Goal: Information Seeking & Learning: Learn about a topic

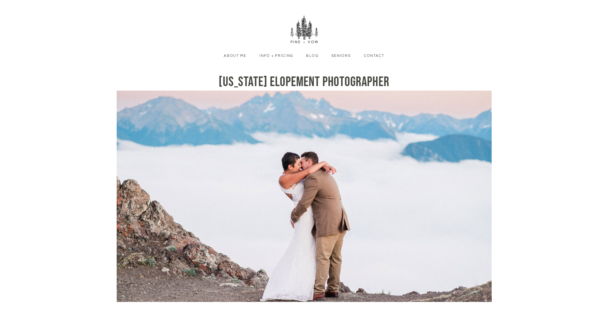
click at [277, 55] on link "Info + Pricing" at bounding box center [277, 56] width 44 height 6
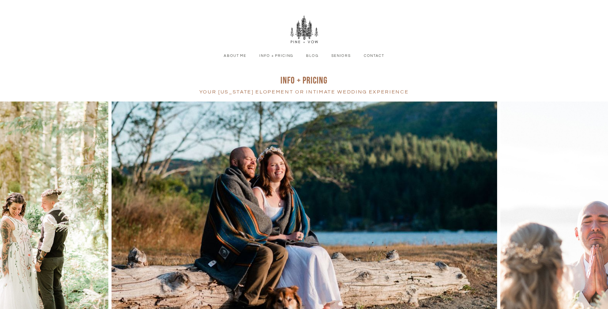
scroll to position [96, 0]
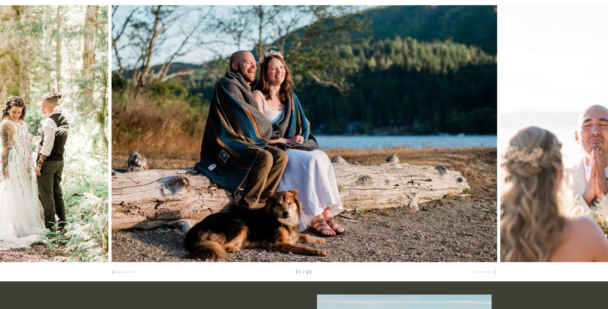
click at [602, 122] on div at bounding box center [548, 133] width 122 height 257
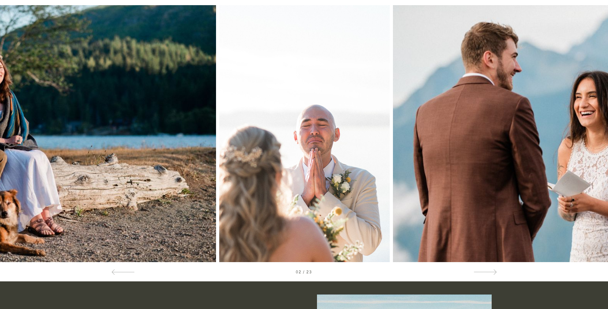
click at [602, 122] on div at bounding box center [548, 133] width 122 height 257
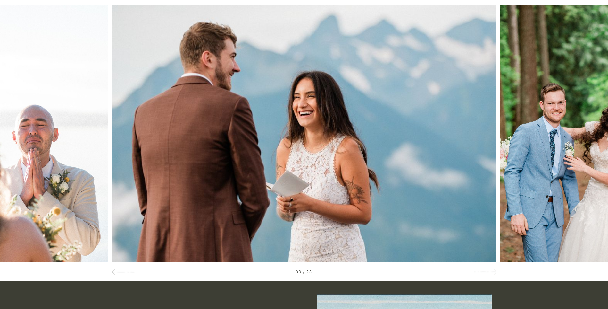
click at [602, 122] on div at bounding box center [548, 133] width 122 height 257
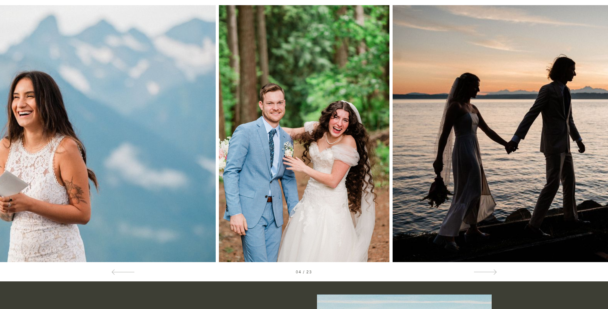
click at [602, 122] on div at bounding box center [548, 133] width 122 height 257
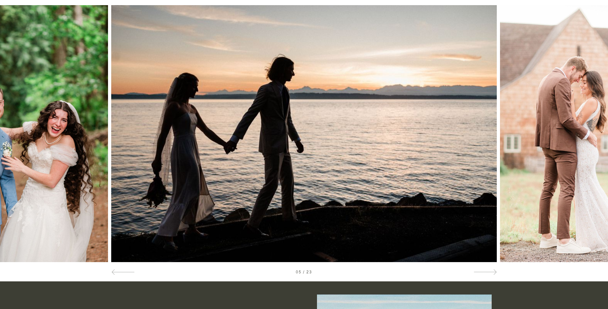
click at [29, 132] on div at bounding box center [61, 133] width 122 height 257
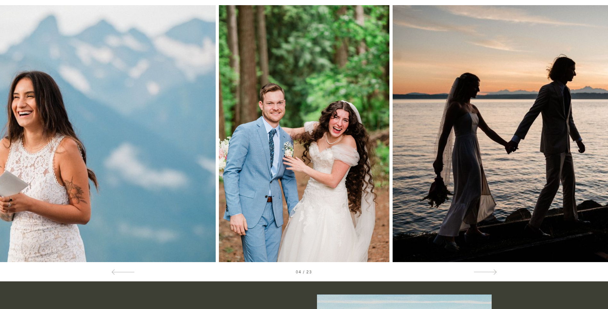
click at [587, 108] on div at bounding box center [548, 133] width 122 height 257
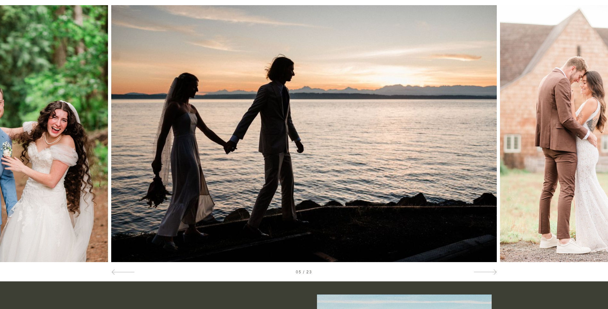
click at [587, 108] on div at bounding box center [548, 133] width 122 height 257
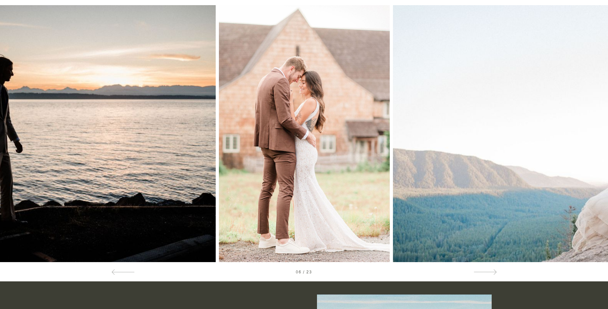
click at [587, 108] on div at bounding box center [548, 133] width 122 height 257
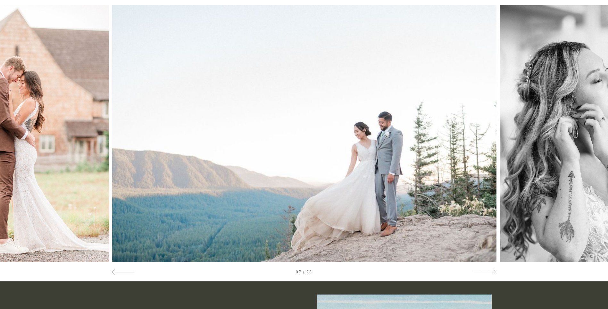
click at [587, 108] on div at bounding box center [548, 133] width 122 height 257
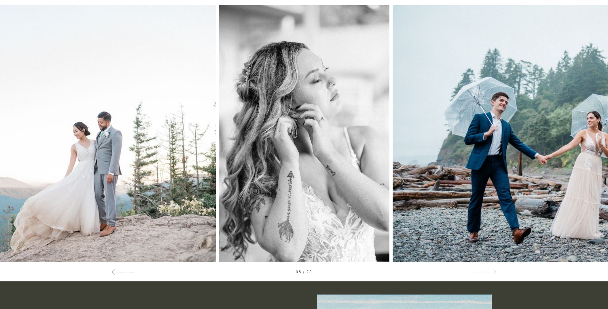
click at [587, 108] on div at bounding box center [548, 133] width 122 height 257
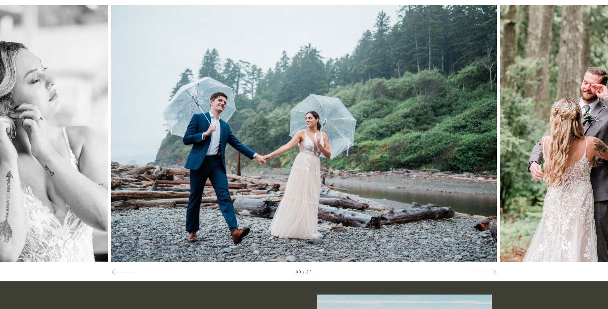
click at [587, 108] on div at bounding box center [548, 133] width 122 height 257
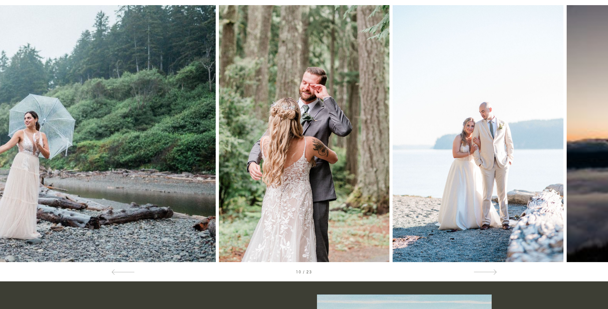
click at [585, 123] on div at bounding box center [548, 133] width 122 height 257
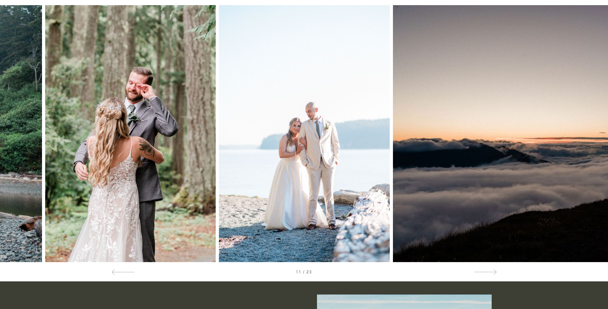
click at [585, 123] on div at bounding box center [548, 133] width 122 height 257
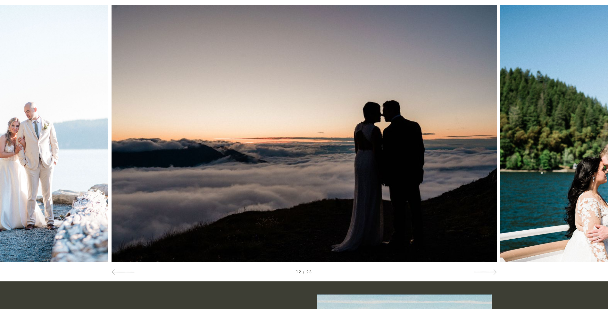
click at [585, 123] on div at bounding box center [548, 133] width 122 height 257
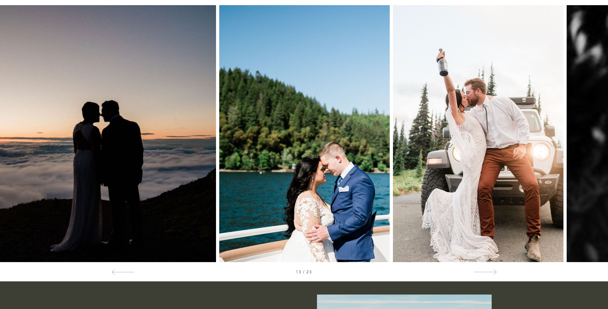
click at [585, 123] on div at bounding box center [548, 133] width 122 height 257
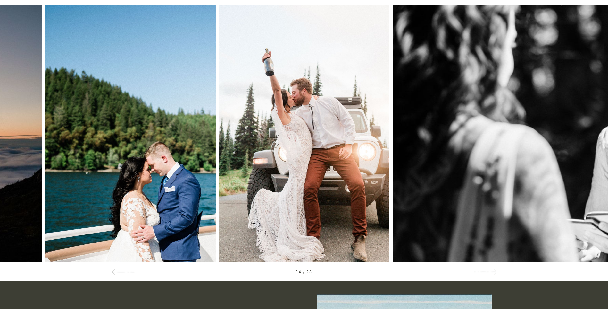
click at [585, 123] on div at bounding box center [548, 133] width 122 height 257
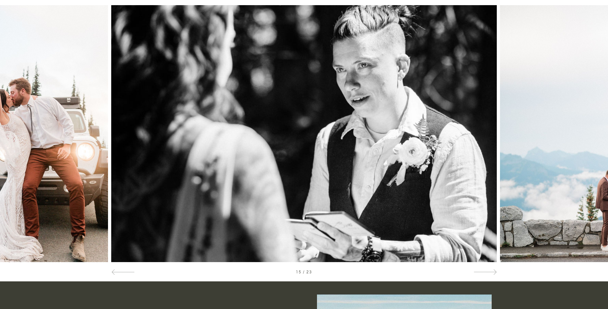
click at [585, 123] on div at bounding box center [548, 133] width 122 height 257
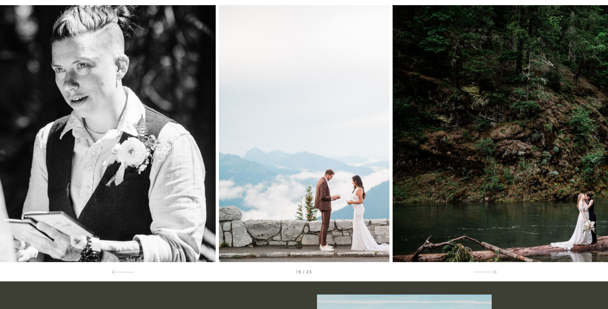
click at [585, 123] on div at bounding box center [548, 133] width 122 height 257
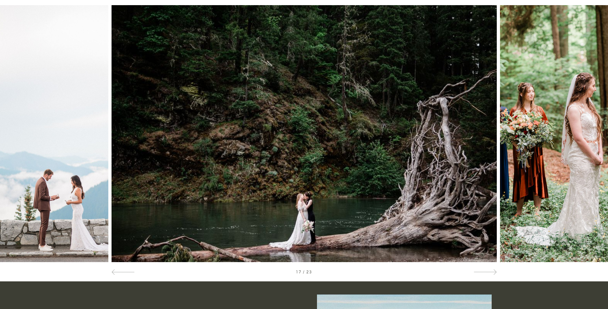
click at [585, 123] on div at bounding box center [548, 133] width 122 height 257
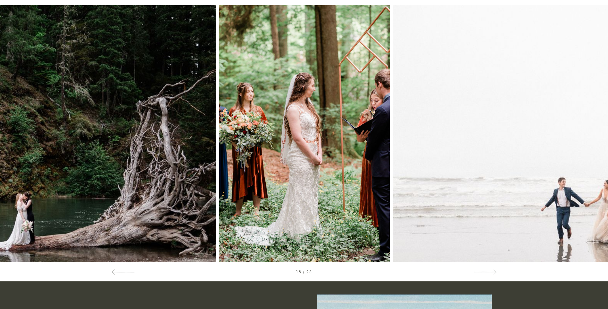
click at [585, 123] on div at bounding box center [548, 133] width 122 height 257
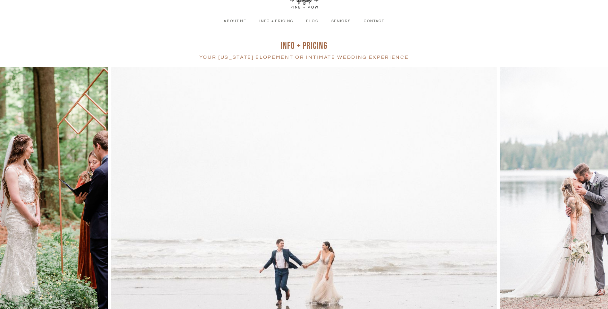
scroll to position [0, 0]
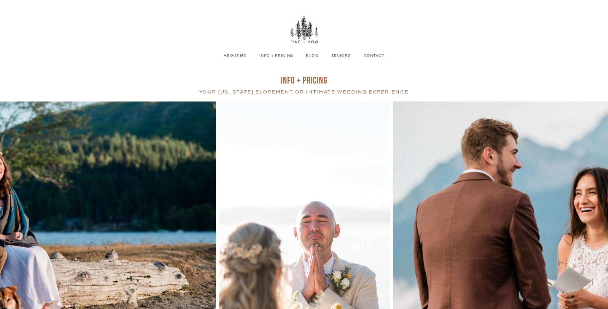
click at [287, 59] on link "Info + Pricing" at bounding box center [277, 56] width 44 height 6
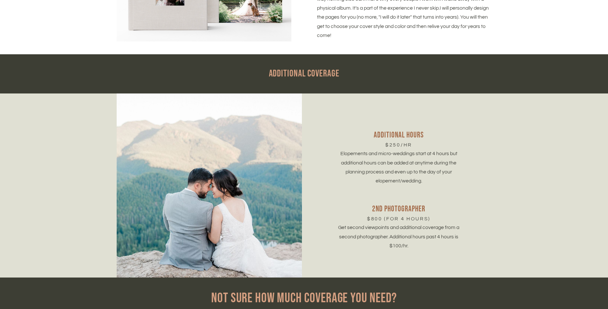
scroll to position [2053, 0]
